Goal: Information Seeking & Learning: Learn about a topic

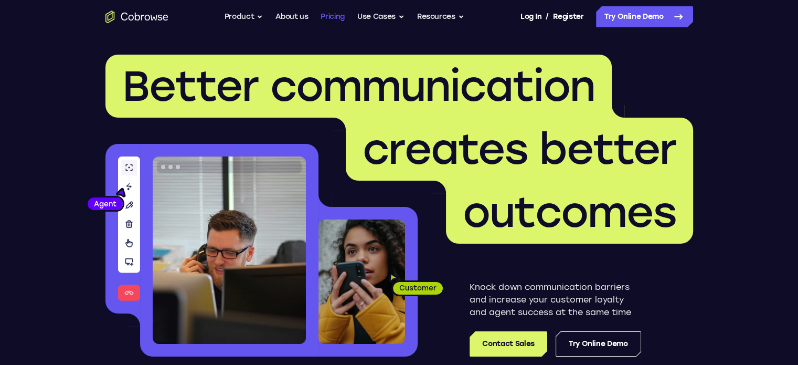
click at [332, 17] on link "Pricing" at bounding box center [333, 16] width 24 height 21
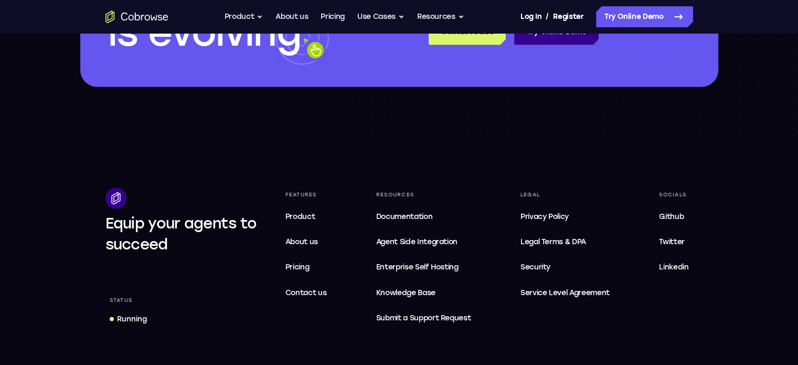
scroll to position [1784, 0]
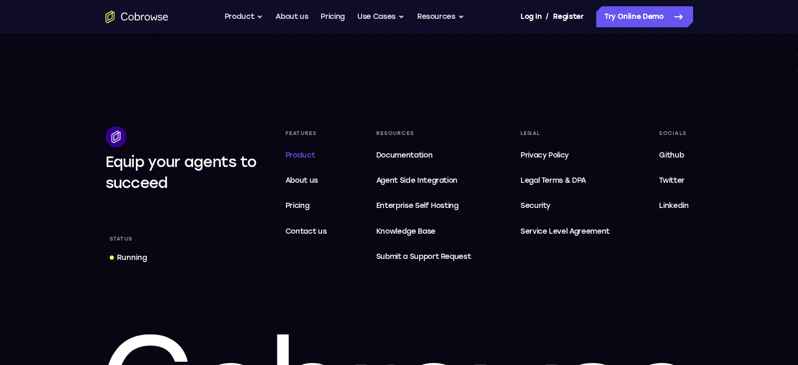
click at [296, 153] on span "Product" at bounding box center [300, 155] width 30 height 9
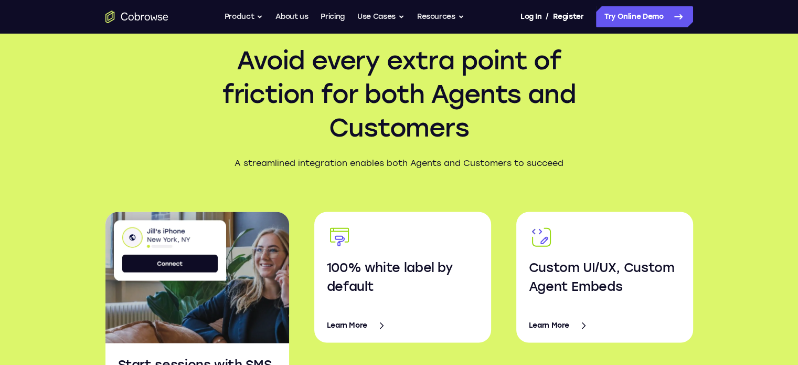
scroll to position [1627, 0]
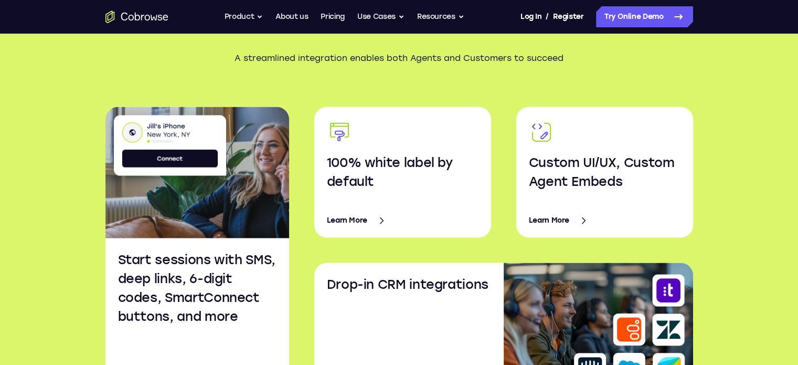
click at [346, 174] on h3 "100% white label by default" at bounding box center [403, 172] width 152 height 38
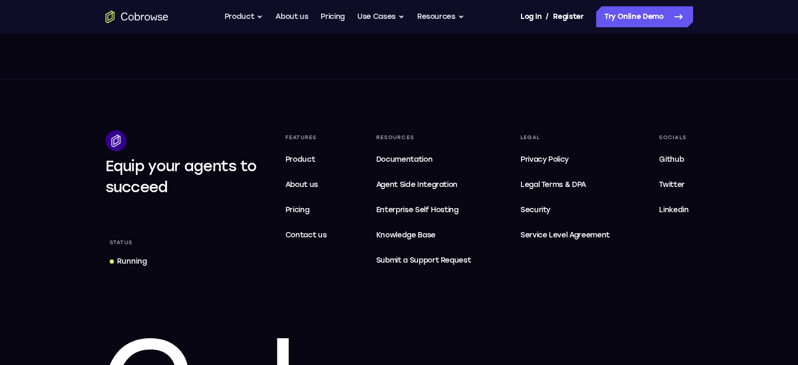
scroll to position [3993, 0]
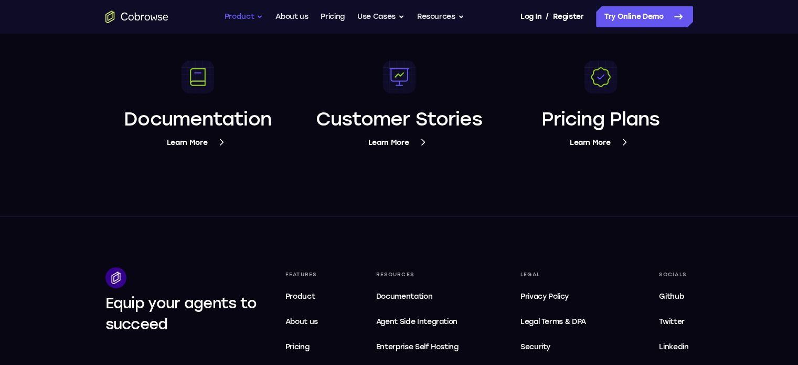
click at [252, 18] on button "Product" at bounding box center [244, 16] width 39 height 21
